Goal: Task Accomplishment & Management: Manage account settings

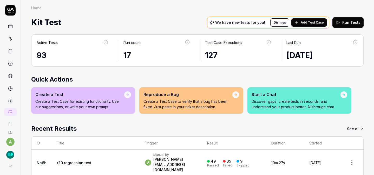
click at [8, 155] on img "button" at bounding box center [10, 155] width 9 height 9
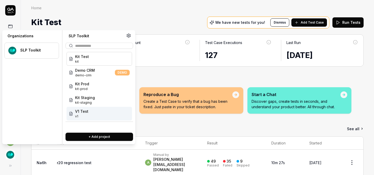
click at [86, 116] on span "v1" at bounding box center [81, 116] width 13 height 5
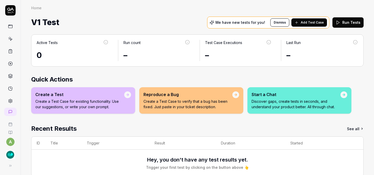
click at [305, 22] on span "Add Test Case" at bounding box center [311, 22] width 23 height 5
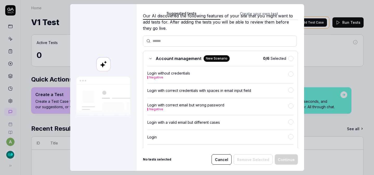
scroll to position [23, 0]
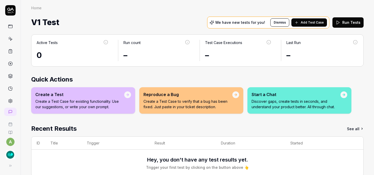
click at [8, 97] on link at bounding box center [10, 101] width 9 height 9
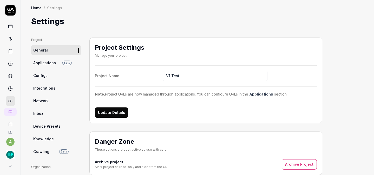
click at [78, 73] on link "Configs" at bounding box center [56, 76] width 50 height 10
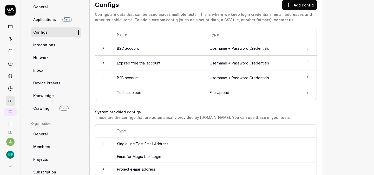
scroll to position [44, 0]
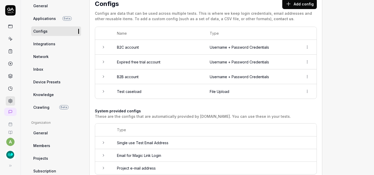
click at [142, 45] on td "B2C account" at bounding box center [158, 47] width 93 height 15
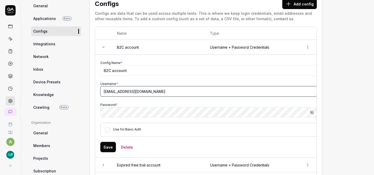
click at [119, 89] on input "[EMAIL_ADDRESS][DOMAIN_NAME]" at bounding box center [208, 91] width 217 height 10
type input "[EMAIL_ADDRESS][DOMAIN_NAME]"
click at [310, 112] on icon "button" at bounding box center [311, 113] width 4 height 4
click at [111, 144] on button "Save" at bounding box center [108, 147] width 16 height 10
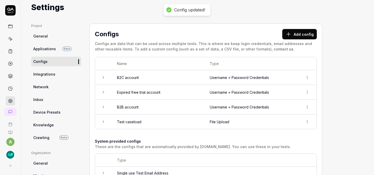
scroll to position [0, 0]
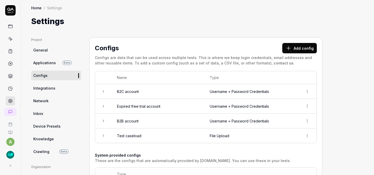
click at [11, 38] on link at bounding box center [10, 38] width 9 height 9
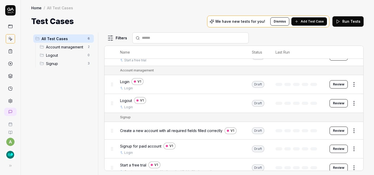
scroll to position [17, 0]
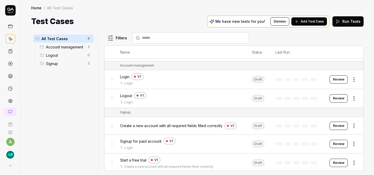
click at [305, 21] on span "Add Test Case" at bounding box center [311, 21] width 23 height 5
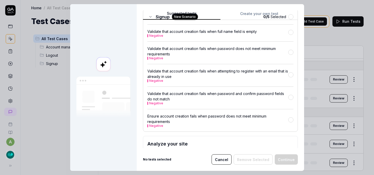
scroll to position [245, 0]
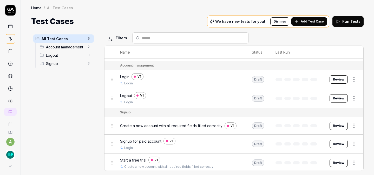
click at [315, 23] on span "Add Test Case" at bounding box center [311, 21] width 23 height 5
